Goal: Task Accomplishment & Management: Manage account settings

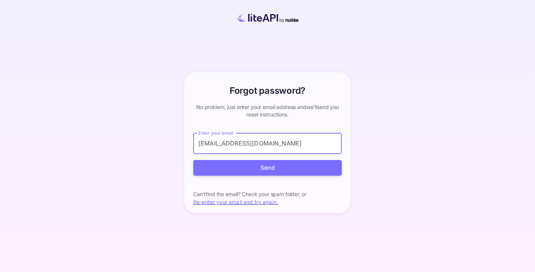
type input "[EMAIL_ADDRESS][DOMAIN_NAME]"
click at [193, 160] on button "Send" at bounding box center [267, 168] width 149 height 16
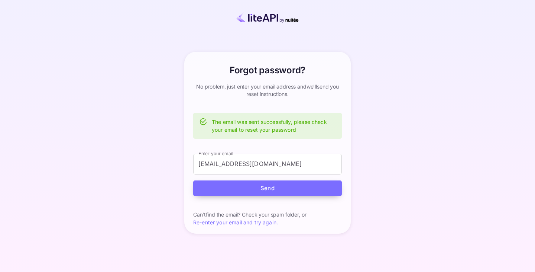
click at [283, 171] on form "Enter your email [EMAIL_ADDRESS][DOMAIN_NAME] Enter your email Send" at bounding box center [267, 175] width 149 height 43
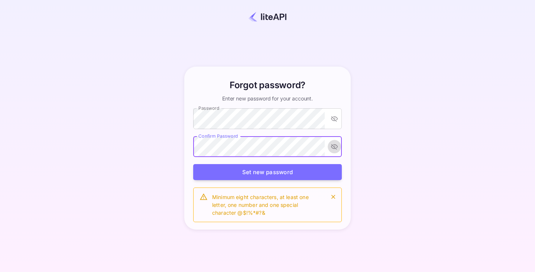
click at [333, 146] on icon "toggle password visibility" at bounding box center [334, 146] width 7 height 7
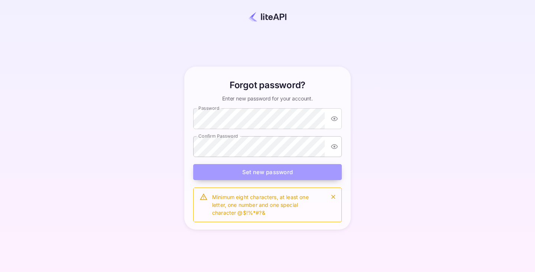
click at [276, 170] on button "Set new password" at bounding box center [267, 172] width 149 height 16
